Goal: Task Accomplishment & Management: Complete application form

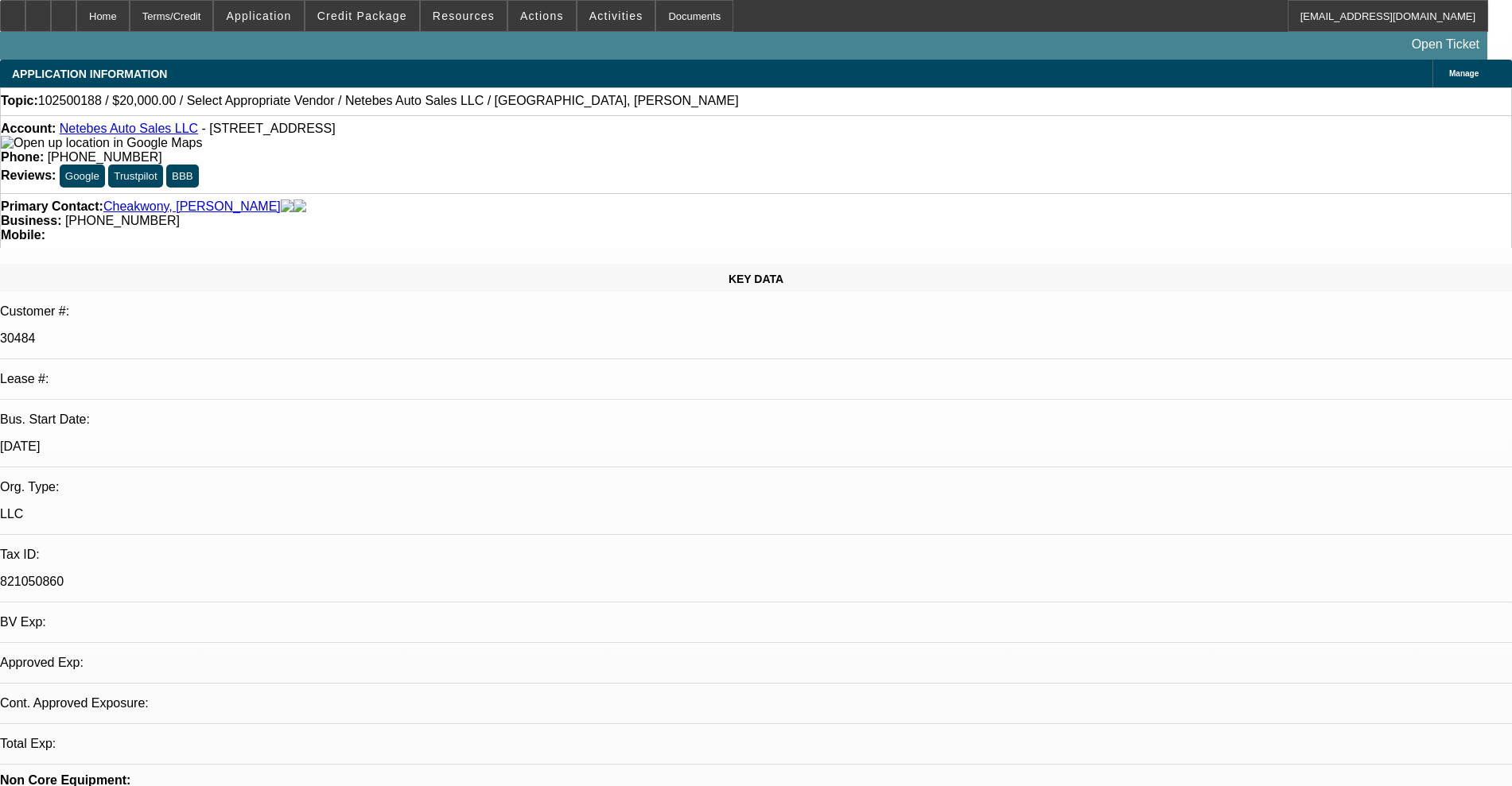
select select "0"
select select "2"
select select "0.1"
select select "4"
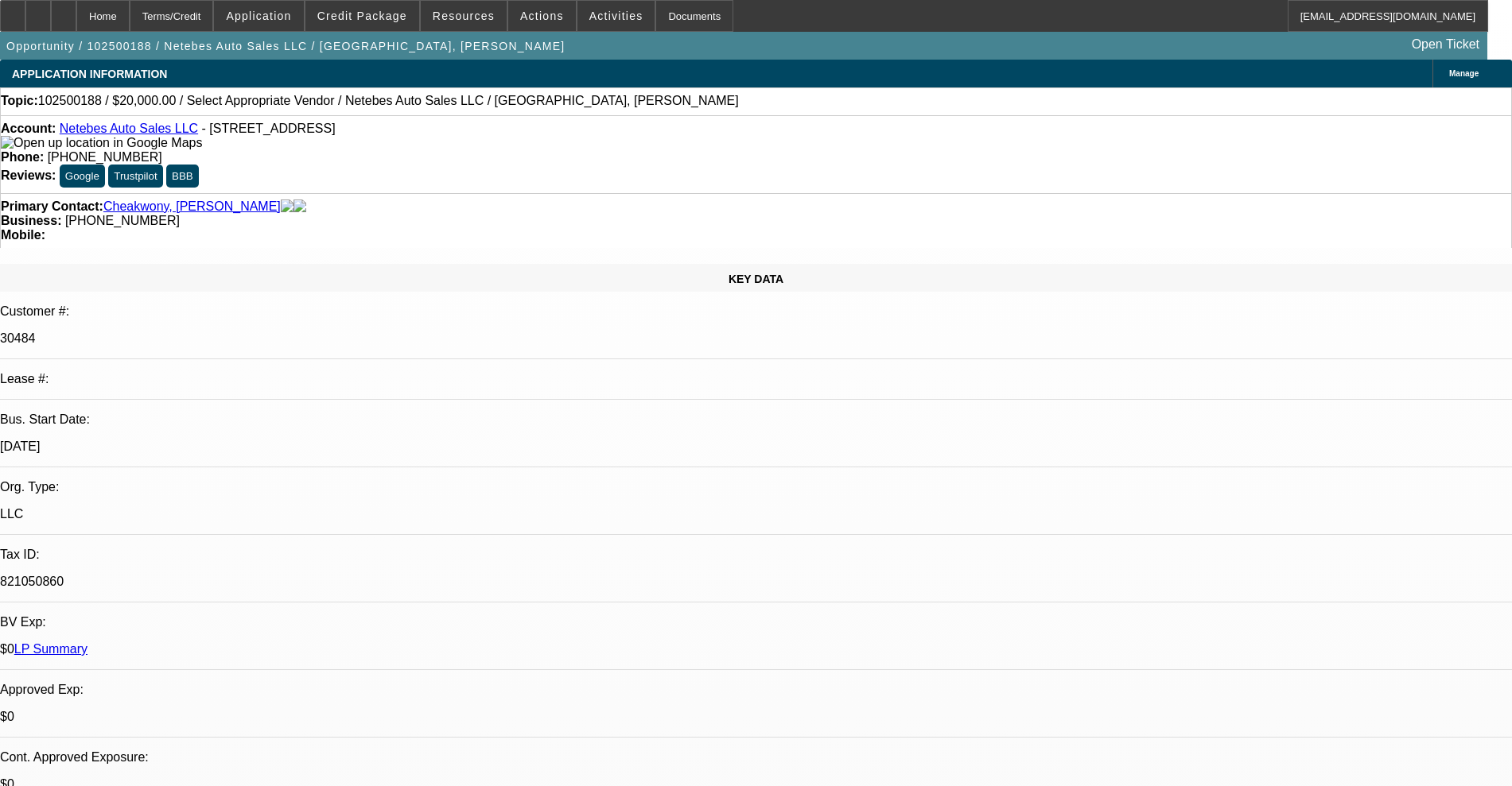
click at [112, 130] on link "Netebes Auto Sales LLC" at bounding box center [129, 128] width 138 height 13
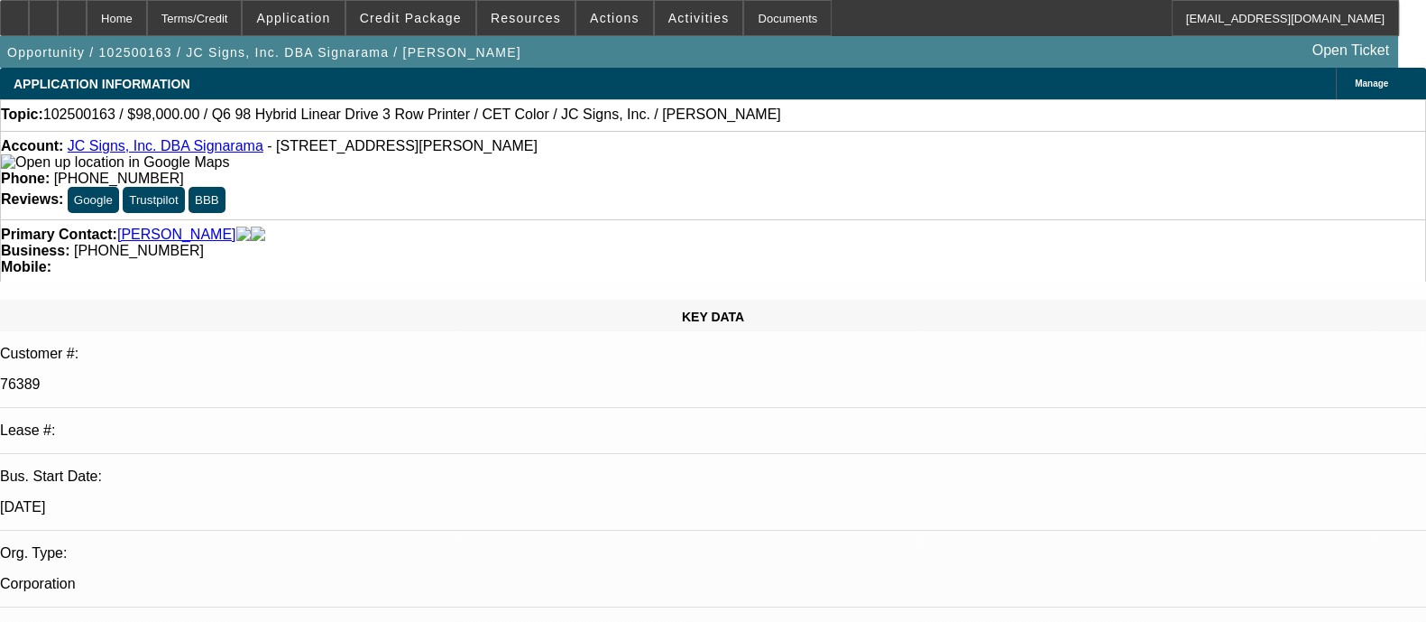
select select "0"
select select "2"
select select "0"
select select "6"
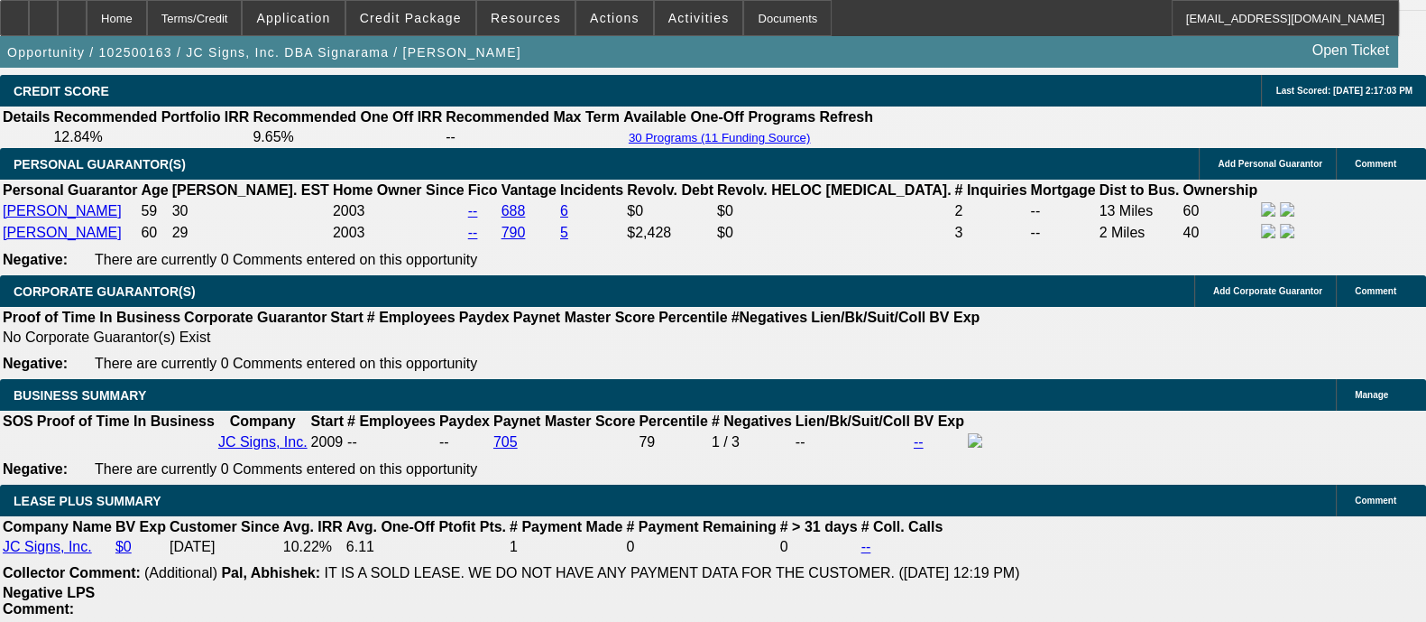
scroll to position [2706, 0]
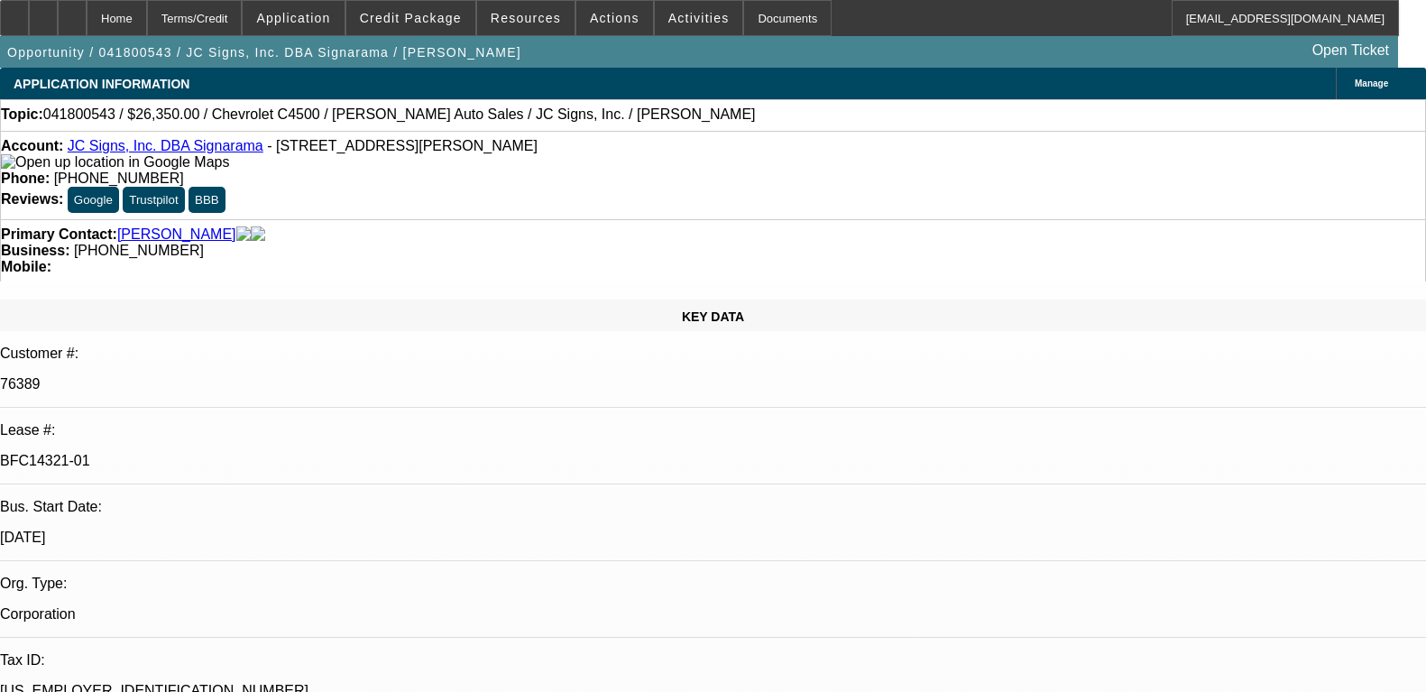
select select "0"
select select "6"
select select "0"
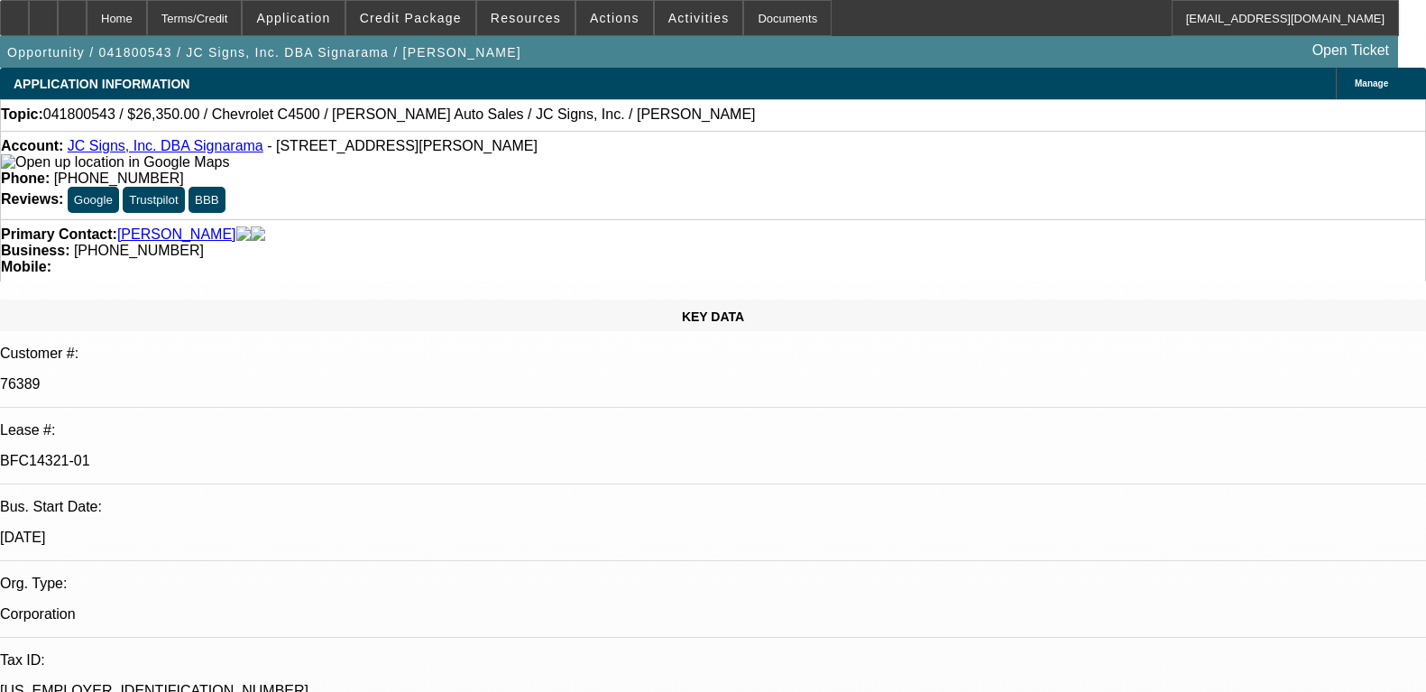
select select "0"
select select "2"
select select "0"
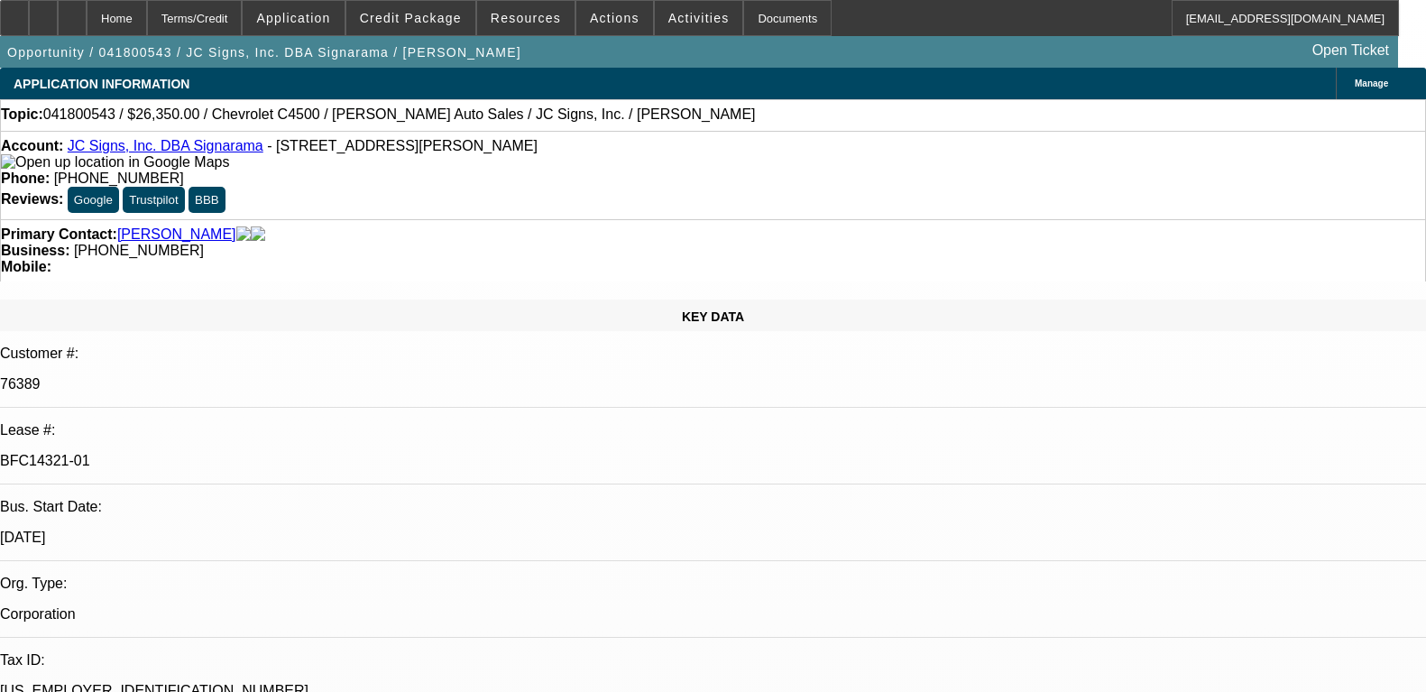
select select "0"
select select "2"
select select "0"
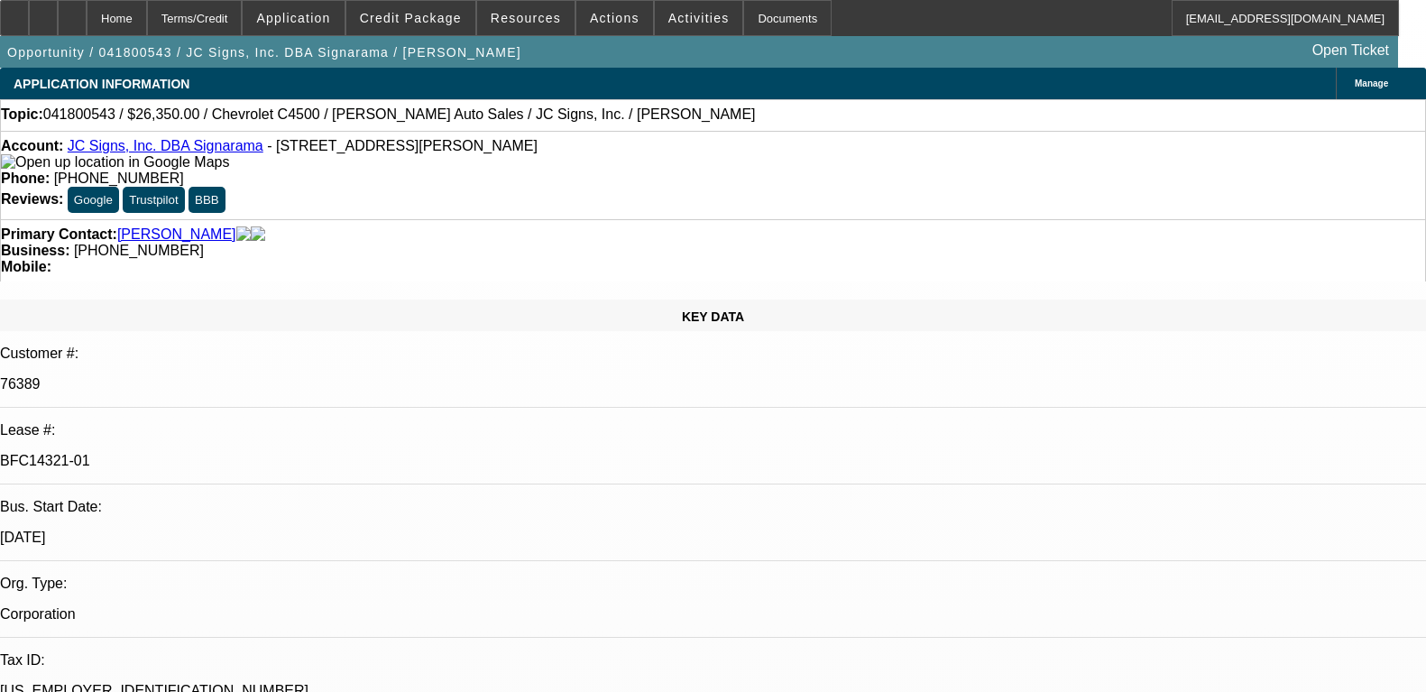
select select "2"
